Goal: Information Seeking & Learning: Learn about a topic

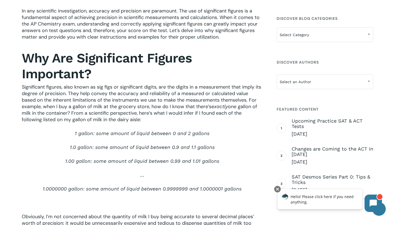
scroll to position [177, 0]
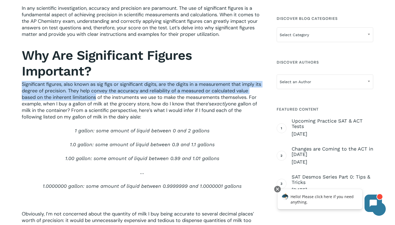
drag, startPoint x: 99, startPoint y: 78, endPoint x: 93, endPoint y: 93, distance: 16.0
click at [93, 93] on div "In any scientific investigation, accuracy and precision are paramount. The use …" at bounding box center [142, 197] width 241 height 385
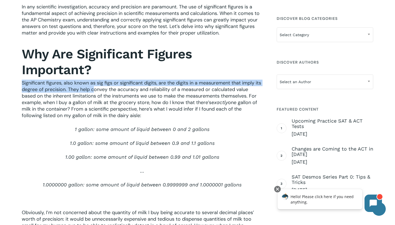
click at [92, 90] on span "Significant figures, also known as sig figs or significant digits, are the digi…" at bounding box center [142, 93] width 240 height 26
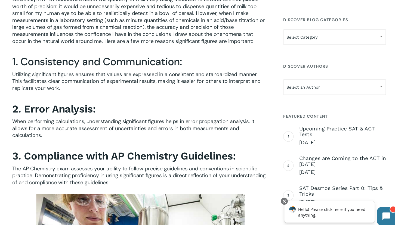
scroll to position [392, 0]
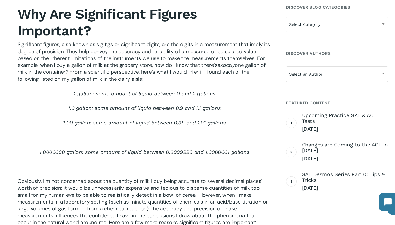
scroll to position [197, 0]
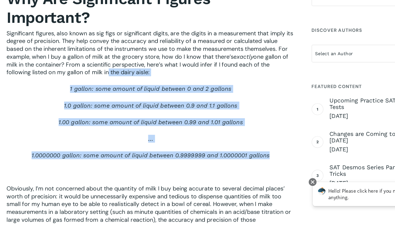
drag, startPoint x: 87, startPoint y: 58, endPoint x: 105, endPoint y: 149, distance: 92.9
click at [104, 143] on div "In any scientific investigation, accuracy and precision are paramount. The use …" at bounding box center [142, 178] width 241 height 385
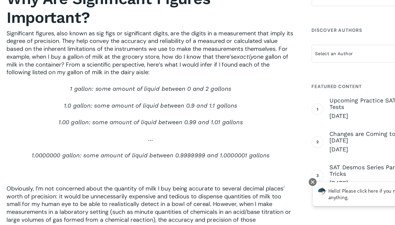
click at [106, 178] on p at bounding box center [142, 185] width 241 height 14
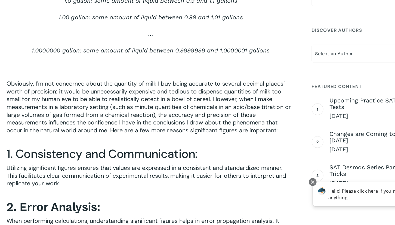
scroll to position [315, 0]
